Goal: Task Accomplishment & Management: Complete application form

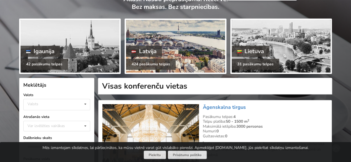
scroll to position [111, 0]
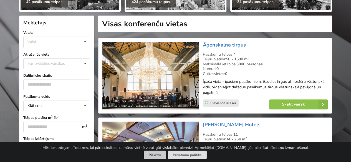
click at [159, 157] on button "Piekrītu" at bounding box center [155, 155] width 22 height 9
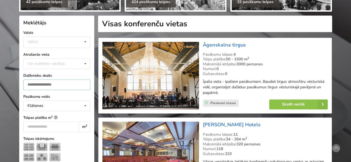
type input "*"
click at [84, 82] on input "*" at bounding box center [56, 85] width 67 height 11
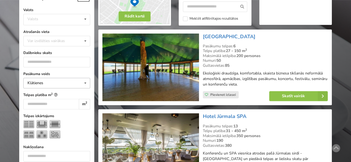
scroll to position [139, 0]
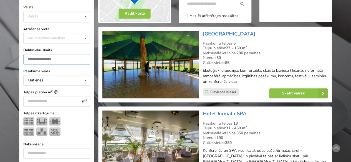
drag, startPoint x: 40, startPoint y: 59, endPoint x: 0, endPoint y: 59, distance: 39.7
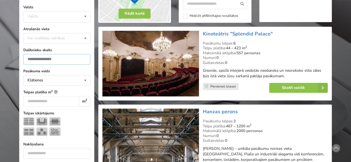
scroll to position [124, 0]
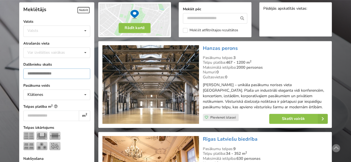
type input "***"
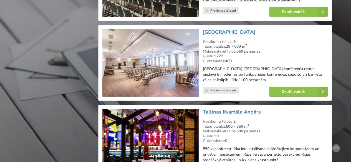
scroll to position [957, 0]
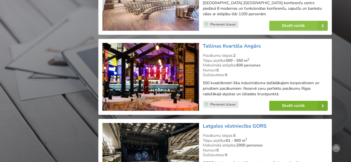
click at [290, 101] on link "Skatīt vairāk" at bounding box center [298, 106] width 59 height 10
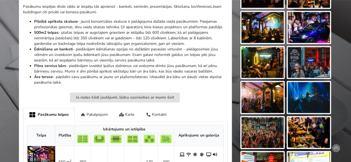
scroll to position [194, 0]
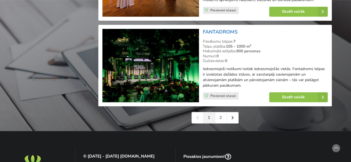
scroll to position [1290, 0]
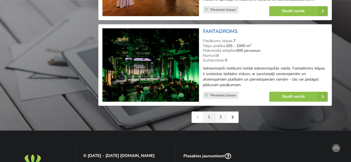
click at [219, 112] on link "2" at bounding box center [221, 117] width 12 height 11
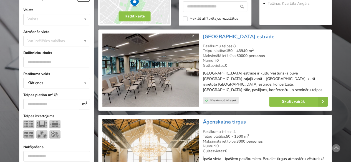
scroll to position [139, 0]
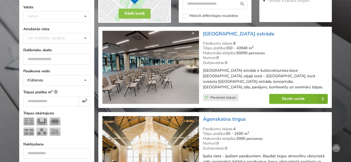
click at [289, 94] on link "Skatīt vairāk" at bounding box center [298, 99] width 59 height 10
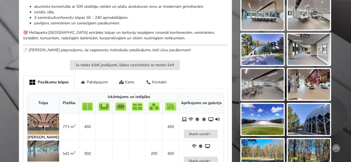
scroll to position [278, 0]
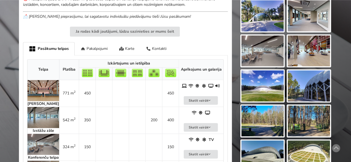
click at [40, 87] on img at bounding box center [43, 90] width 32 height 21
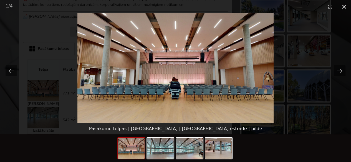
click at [344, 7] on button "Close gallery" at bounding box center [344, 6] width 14 height 13
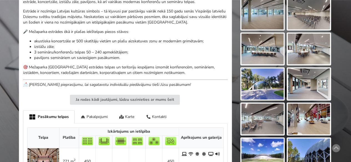
scroll to position [222, 0]
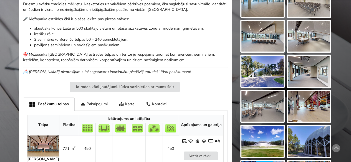
click at [42, 146] on img at bounding box center [43, 146] width 32 height 21
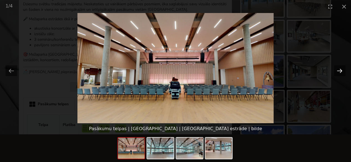
click at [335, 70] on button "Next slide" at bounding box center [340, 71] width 12 height 11
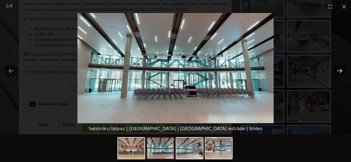
click at [335, 70] on button "Next slide" at bounding box center [340, 71] width 12 height 11
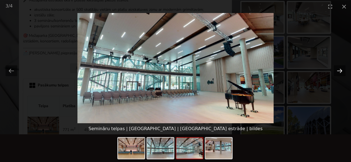
scroll to position [250, 0]
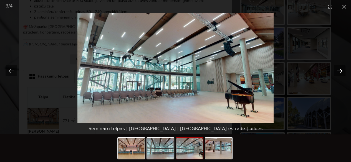
click at [335, 70] on button "Next slide" at bounding box center [340, 71] width 12 height 11
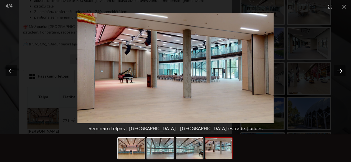
click at [335, 70] on button "Next slide" at bounding box center [340, 71] width 12 height 11
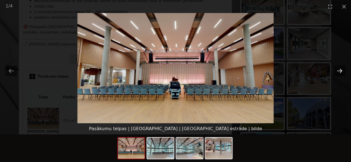
click at [335, 70] on button "Next slide" at bounding box center [340, 71] width 12 height 11
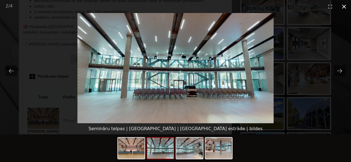
click at [342, 6] on button "Close gallery" at bounding box center [344, 6] width 14 height 13
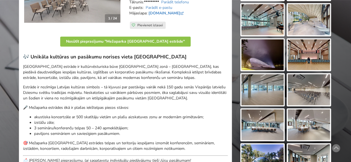
scroll to position [0, 0]
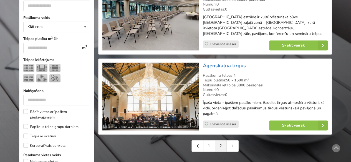
scroll to position [194, 0]
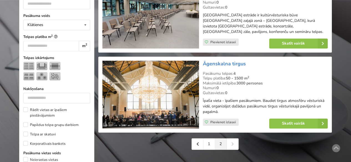
click at [146, 107] on img at bounding box center [150, 95] width 96 height 68
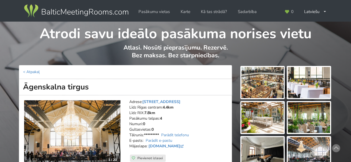
click at [65, 128] on img at bounding box center [72, 132] width 96 height 64
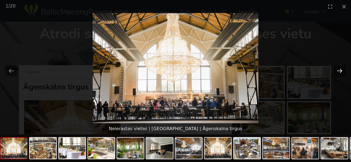
click at [341, 69] on button "Next slide" at bounding box center [340, 71] width 12 height 11
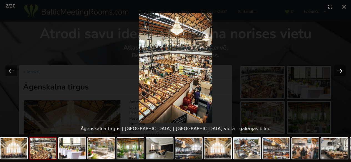
click at [341, 69] on button "Next slide" at bounding box center [340, 71] width 12 height 11
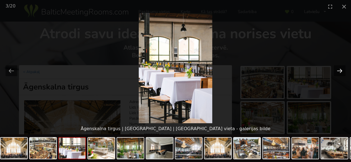
click at [341, 69] on button "Next slide" at bounding box center [340, 71] width 12 height 11
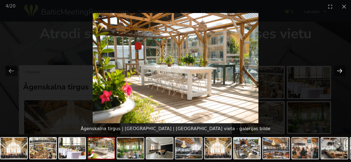
click at [341, 69] on button "Next slide" at bounding box center [340, 71] width 12 height 11
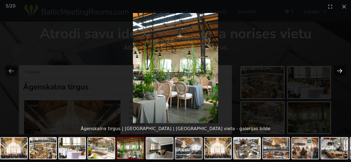
click at [341, 69] on button "Next slide" at bounding box center [340, 71] width 12 height 11
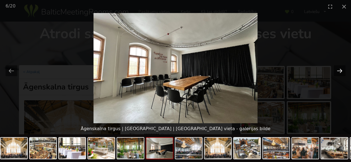
click at [341, 69] on button "Next slide" at bounding box center [340, 71] width 12 height 11
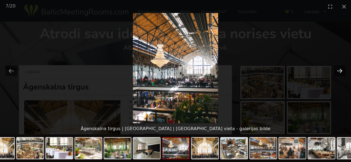
click at [341, 69] on button "Next slide" at bounding box center [340, 71] width 12 height 11
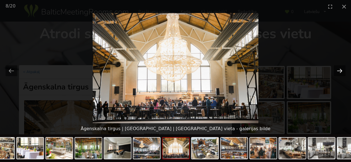
click at [341, 69] on button "Next slide" at bounding box center [340, 71] width 12 height 11
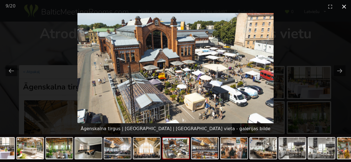
click at [348, 5] on button "Close gallery" at bounding box center [344, 6] width 14 height 13
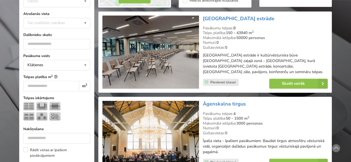
scroll to position [141, 0]
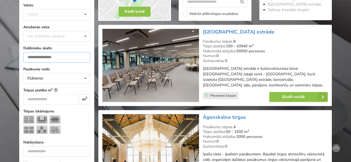
drag, startPoint x: 53, startPoint y: 54, endPoint x: 2, endPoint y: 54, distance: 50.5
type input "***"
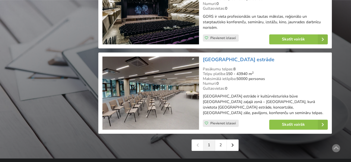
scroll to position [1262, 0]
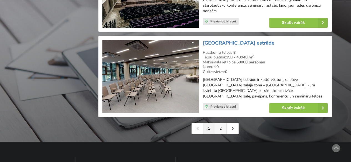
click at [220, 126] on link "2" at bounding box center [221, 128] width 12 height 11
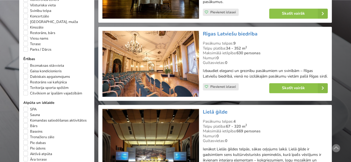
scroll to position [416, 0]
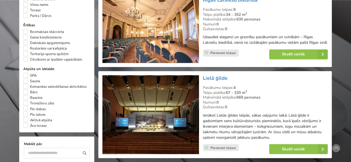
click at [149, 108] on img at bounding box center [150, 114] width 96 height 79
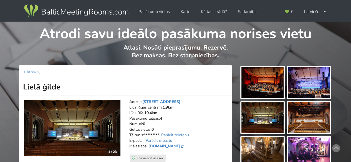
click at [253, 86] on img at bounding box center [262, 82] width 42 height 31
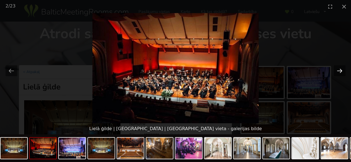
click at [335, 71] on button "Next slide" at bounding box center [340, 71] width 12 height 11
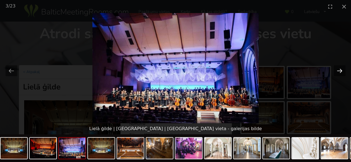
click at [335, 71] on button "Next slide" at bounding box center [340, 71] width 12 height 11
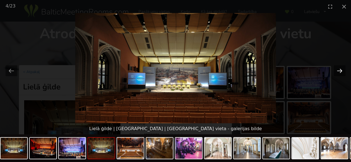
click at [335, 71] on button "Next slide" at bounding box center [340, 71] width 12 height 11
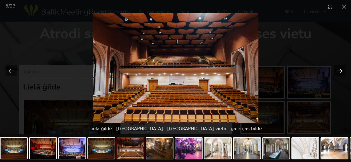
click at [335, 71] on button "Next slide" at bounding box center [340, 71] width 12 height 11
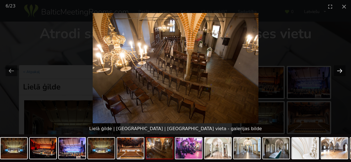
click at [335, 71] on button "Next slide" at bounding box center [340, 71] width 12 height 11
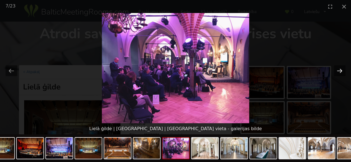
click at [335, 71] on button "Next slide" at bounding box center [340, 71] width 12 height 11
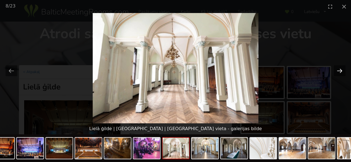
click at [335, 71] on button "Next slide" at bounding box center [340, 71] width 12 height 11
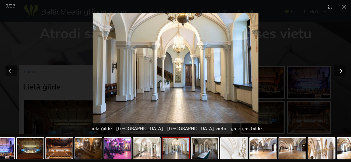
click at [335, 71] on button "Next slide" at bounding box center [340, 71] width 12 height 11
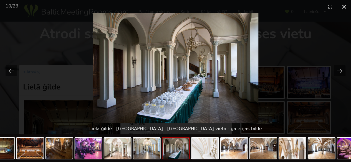
click at [344, 7] on button "Close gallery" at bounding box center [344, 6] width 14 height 13
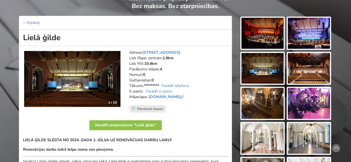
scroll to position [111, 0]
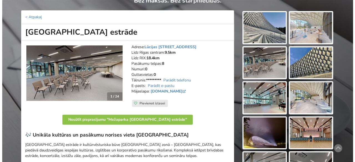
scroll to position [56, 0]
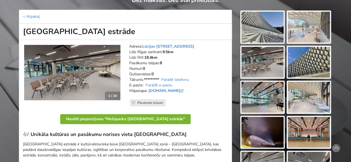
click at [142, 120] on button "Nosūtīt pieprasījumu "Mežaparka [GEOGRAPHIC_DATA] estrāde"" at bounding box center [125, 119] width 130 height 10
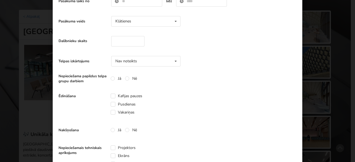
scroll to position [0, 0]
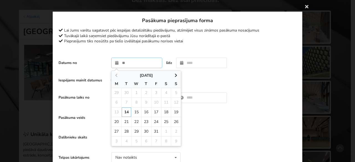
click at [122, 63] on input "text" at bounding box center [136, 63] width 51 height 11
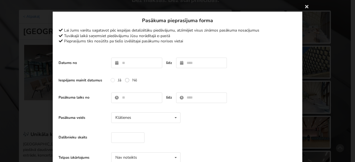
click at [125, 81] on label "Nē" at bounding box center [131, 80] width 12 height 5
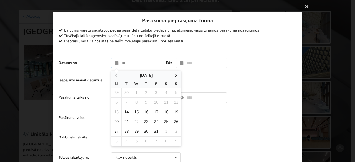
click at [128, 64] on input "text" at bounding box center [136, 63] width 51 height 11
type input "**********"
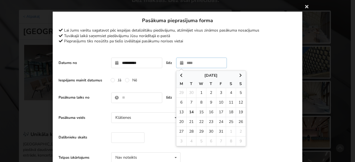
click at [239, 75] on icon at bounding box center [241, 76] width 5 height 4
drag, startPoint x: 240, startPoint y: 75, endPoint x: 236, endPoint y: 76, distance: 4.5
click at [240, 75] on icon at bounding box center [241, 76] width 5 height 4
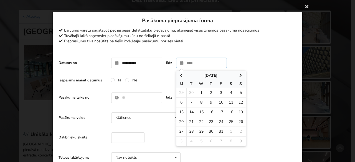
click at [236, 76] on span at bounding box center [241, 76] width 10 height 6
click at [239, 76] on icon at bounding box center [241, 76] width 5 height 4
type input "**********"
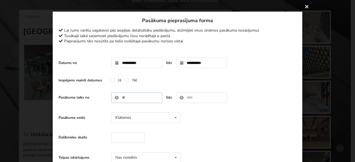
click at [122, 98] on input "text" at bounding box center [136, 98] width 51 height 11
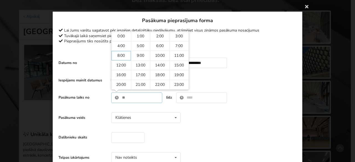
type input "****"
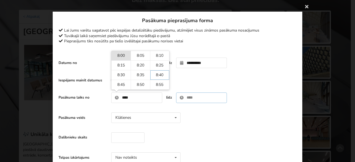
click at [184, 97] on input "text" at bounding box center [201, 98] width 51 height 11
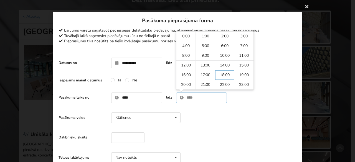
type input "*****"
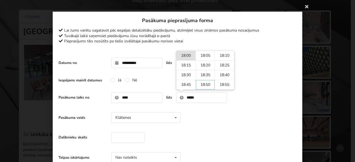
click at [205, 123] on div "Pasākuma veids Klātienes Klātienes Tiešsaistes Klātienes ar tiešraidi" at bounding box center [178, 118] width 238 height 16
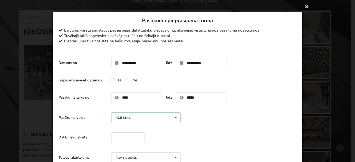
click at [160, 116] on div "Klātienes Klātienes Tiešsaistes Klātienes ar tiešraidi" at bounding box center [145, 118] width 69 height 11
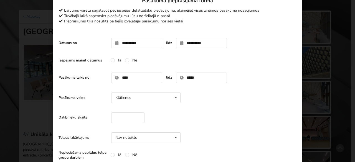
scroll to position [56, 0]
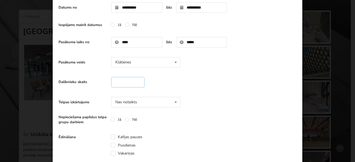
click at [129, 84] on input "number" at bounding box center [127, 82] width 33 height 11
type input "***"
click at [137, 102] on div "Nav noteikts Nav noteikts Teātris U-Veids [GEOGRAPHIC_DATA] Klase" at bounding box center [145, 102] width 69 height 11
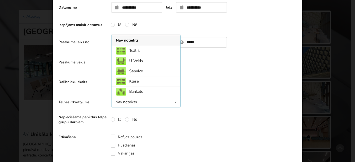
scroll to position [0, 0]
click at [139, 52] on div "Teātris" at bounding box center [146, 51] width 69 height 10
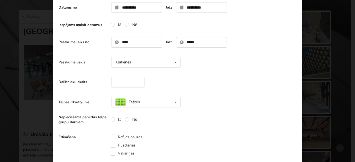
click at [222, 116] on div "Nepieciešama papildus telpa grupu darbiem Jā Nē" at bounding box center [178, 119] width 238 height 11
click at [112, 119] on label "Jā" at bounding box center [116, 119] width 11 height 5
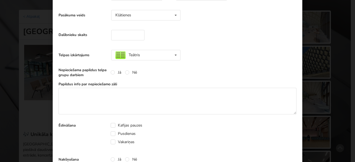
scroll to position [139, 0]
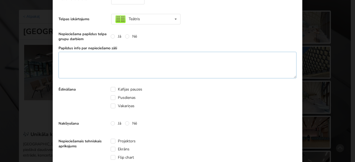
click at [94, 55] on textarea at bounding box center [178, 65] width 238 height 27
type textarea "**********"
click at [112, 90] on label "Kafijas pauzes" at bounding box center [127, 89] width 32 height 5
click at [113, 99] on label "Pusdienas" at bounding box center [123, 97] width 25 height 5
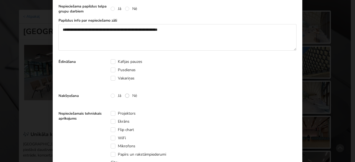
click at [127, 96] on label "Nē" at bounding box center [131, 96] width 12 height 5
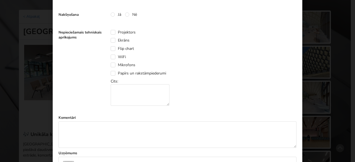
scroll to position [250, 0]
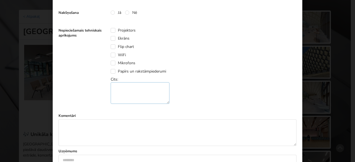
click at [125, 84] on textarea at bounding box center [140, 93] width 59 height 22
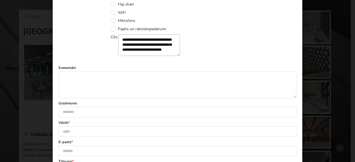
scroll to position [305, 0]
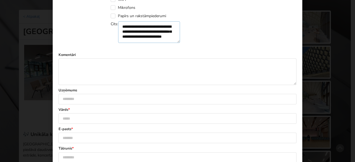
type textarea "**********"
click at [128, 104] on input "text" at bounding box center [178, 99] width 238 height 11
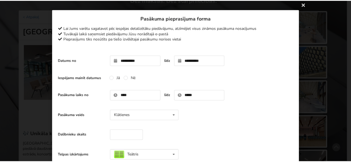
scroll to position [0, 0]
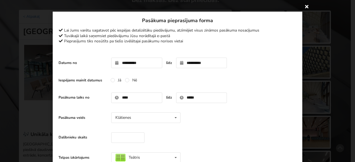
click at [306, 7] on icon at bounding box center [307, 6] width 9 height 9
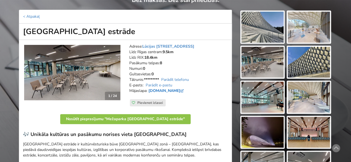
click at [154, 89] on link "[DOMAIN_NAME]" at bounding box center [166, 90] width 36 height 5
